Goal: Obtain resource: Obtain resource

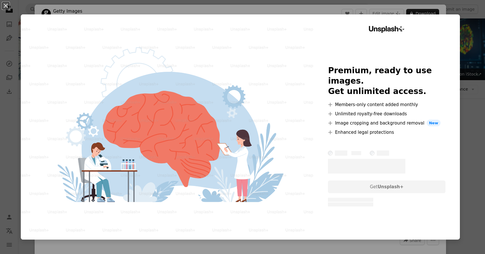
scroll to position [288, 0]
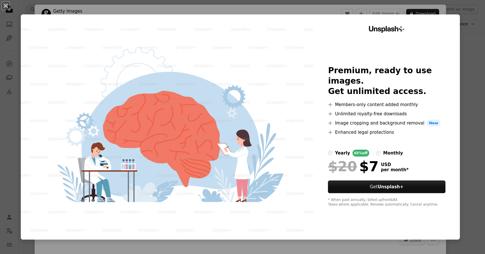
click at [472, 68] on div "An X shape Unsplash+ Premium, ready to use images. Get unlimited access. A plus…" at bounding box center [242, 127] width 485 height 254
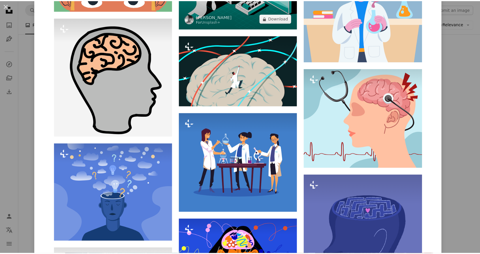
scroll to position [2014, 0]
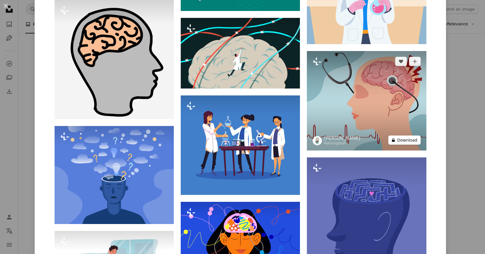
click at [397, 140] on button "A lock Download" at bounding box center [404, 140] width 32 height 9
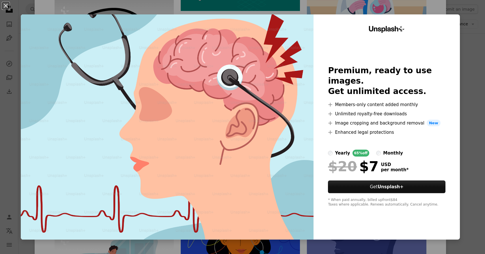
click at [467, 54] on div "An X shape Unsplash+ Premium, ready to use images. Get unlimited access. A plus…" at bounding box center [242, 127] width 485 height 254
